Goal: Transaction & Acquisition: Download file/media

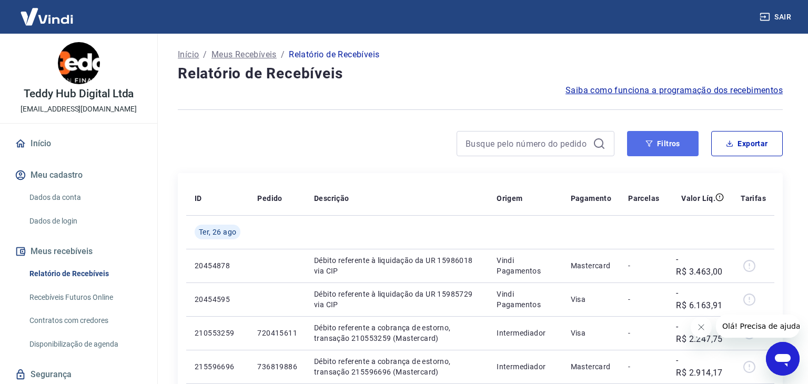
click at [656, 143] on button "Filtros" at bounding box center [663, 143] width 72 height 25
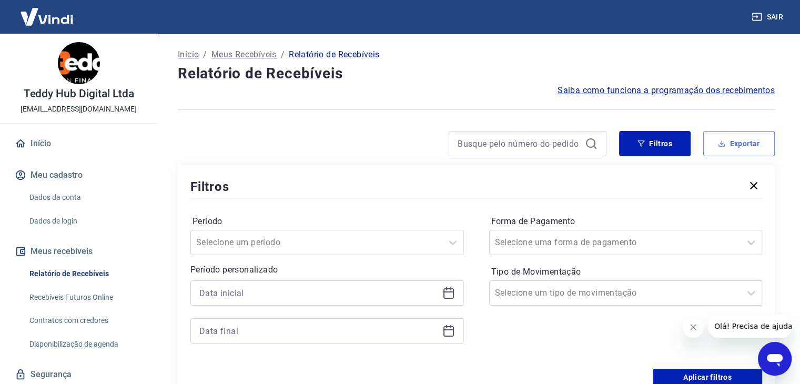
click at [709, 147] on button "Exportar" at bounding box center [740, 143] width 72 height 25
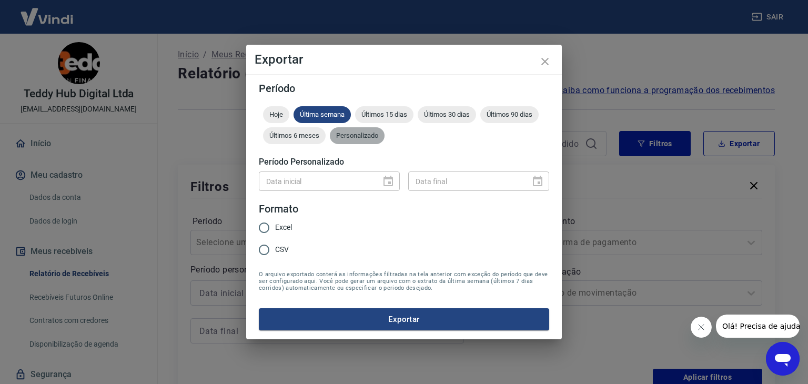
click at [348, 129] on div "Personalizado" at bounding box center [357, 135] width 55 height 17
click at [377, 177] on div "Data inicial" at bounding box center [329, 181] width 141 height 19
type input "DD/MM/YYYY"
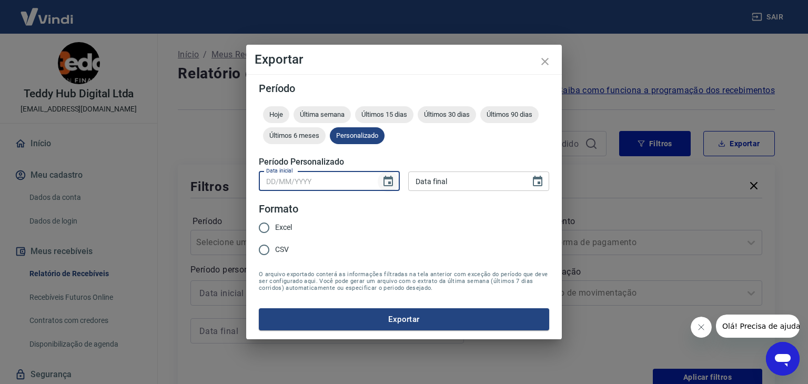
click at [388, 183] on icon "Choose date" at bounding box center [388, 181] width 9 height 11
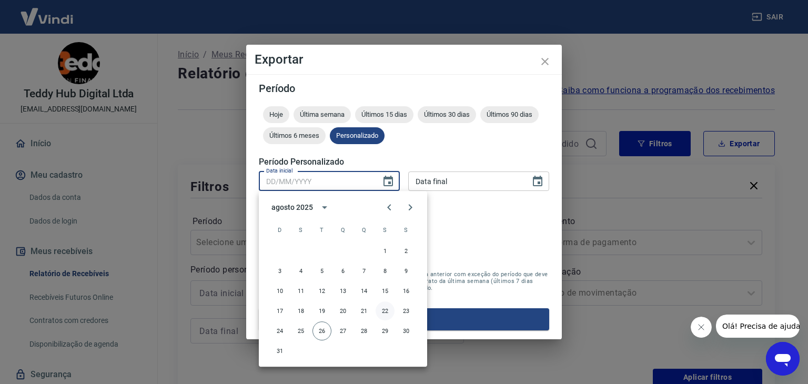
click at [383, 312] on button "22" at bounding box center [385, 311] width 19 height 19
type input "22/08/2025"
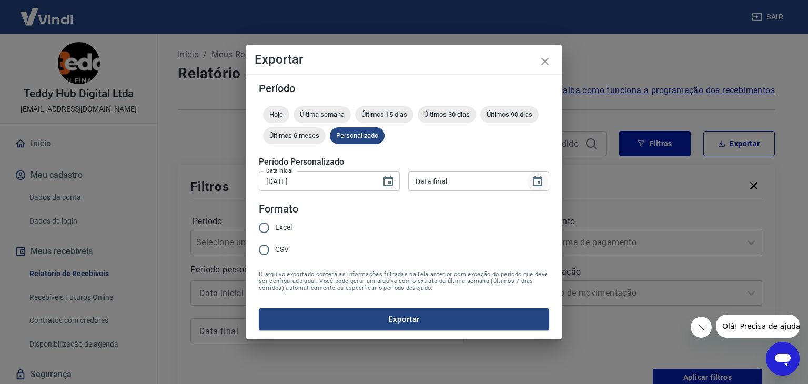
click at [534, 186] on icon "Choose date" at bounding box center [537, 181] width 9 height 11
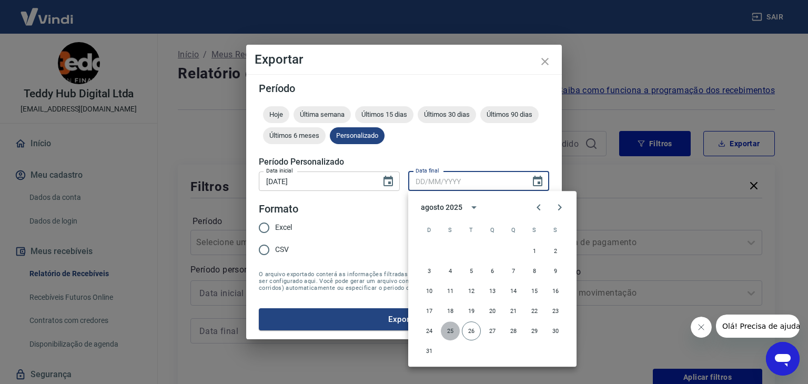
click at [449, 333] on button "25" at bounding box center [450, 331] width 19 height 19
type input "25/08/2025"
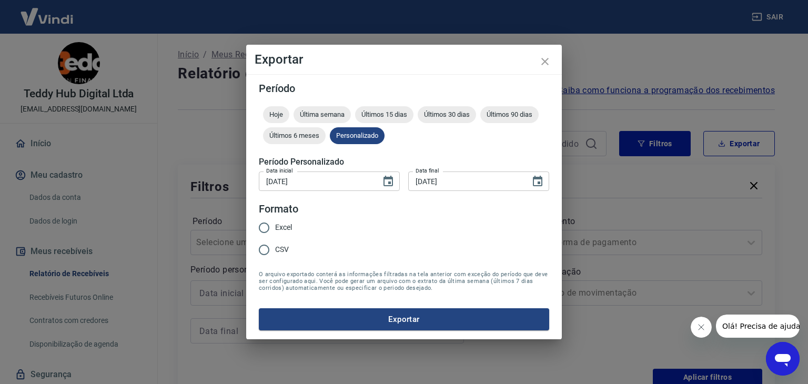
click at [288, 226] on span "Excel" at bounding box center [283, 227] width 17 height 11
click at [275, 226] on input "Excel" at bounding box center [264, 228] width 22 height 22
radio input "true"
click at [350, 318] on button "Exportar" at bounding box center [404, 319] width 290 height 22
